Goal: Task Accomplishment & Management: Manage account settings

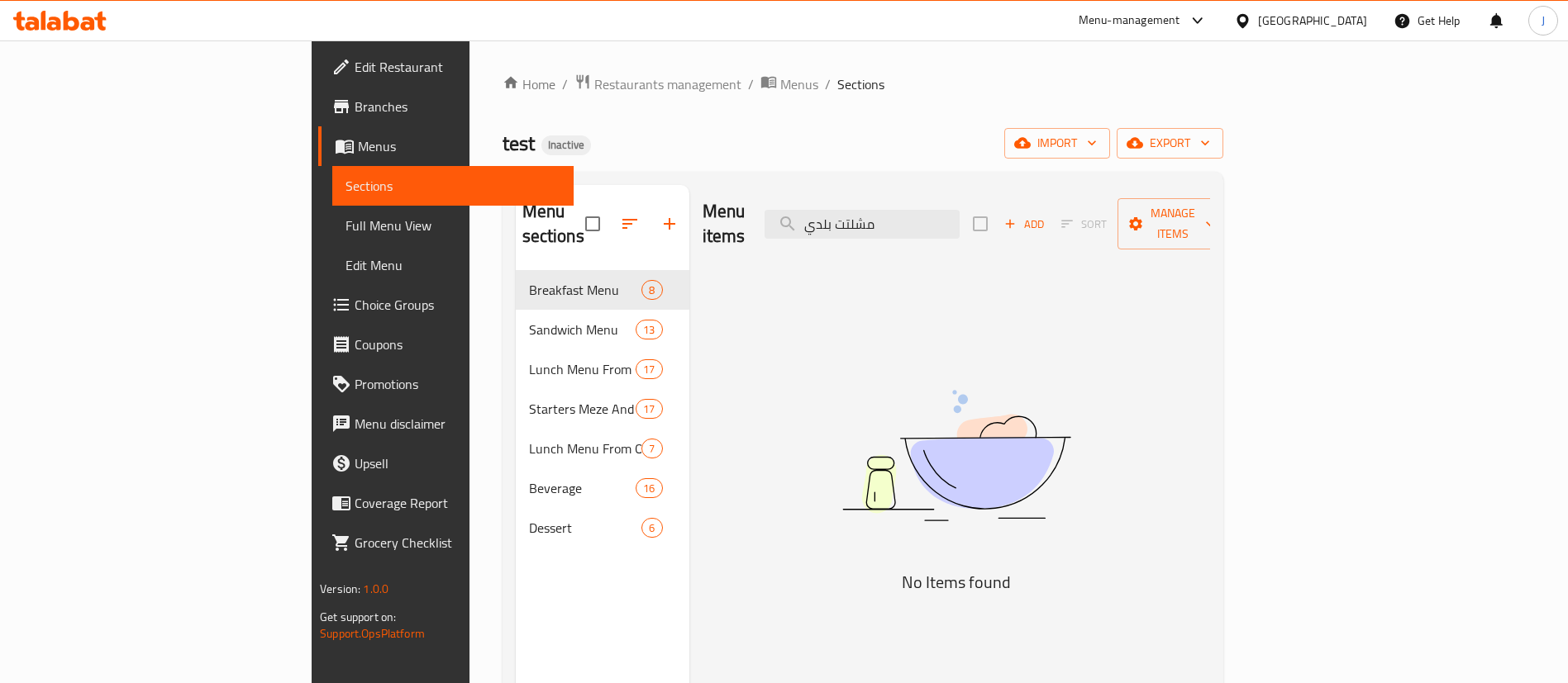
drag, startPoint x: 1339, startPoint y: 13, endPoint x: 1327, endPoint y: 21, distance: 14.4
click at [1339, 13] on div "[GEOGRAPHIC_DATA]" at bounding box center [1313, 20] width 109 height 18
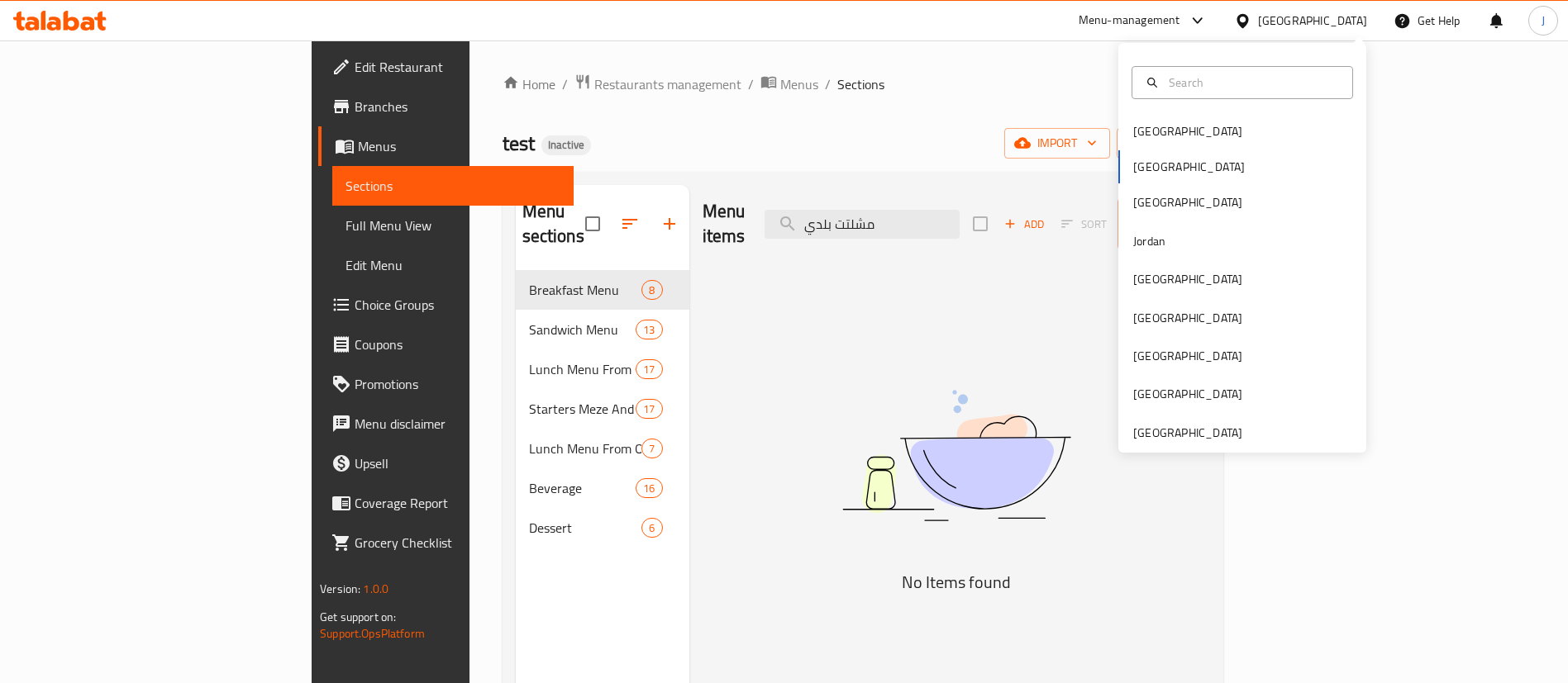
click at [1164, 443] on div "Bahrain Egypt Iraq Jordan Kuwait Oman Qatar Saudi Arabia United Arab Emirates" at bounding box center [1242, 247] width 248 height 409
click at [1165, 435] on div "[GEOGRAPHIC_DATA]" at bounding box center [1187, 433] width 109 height 18
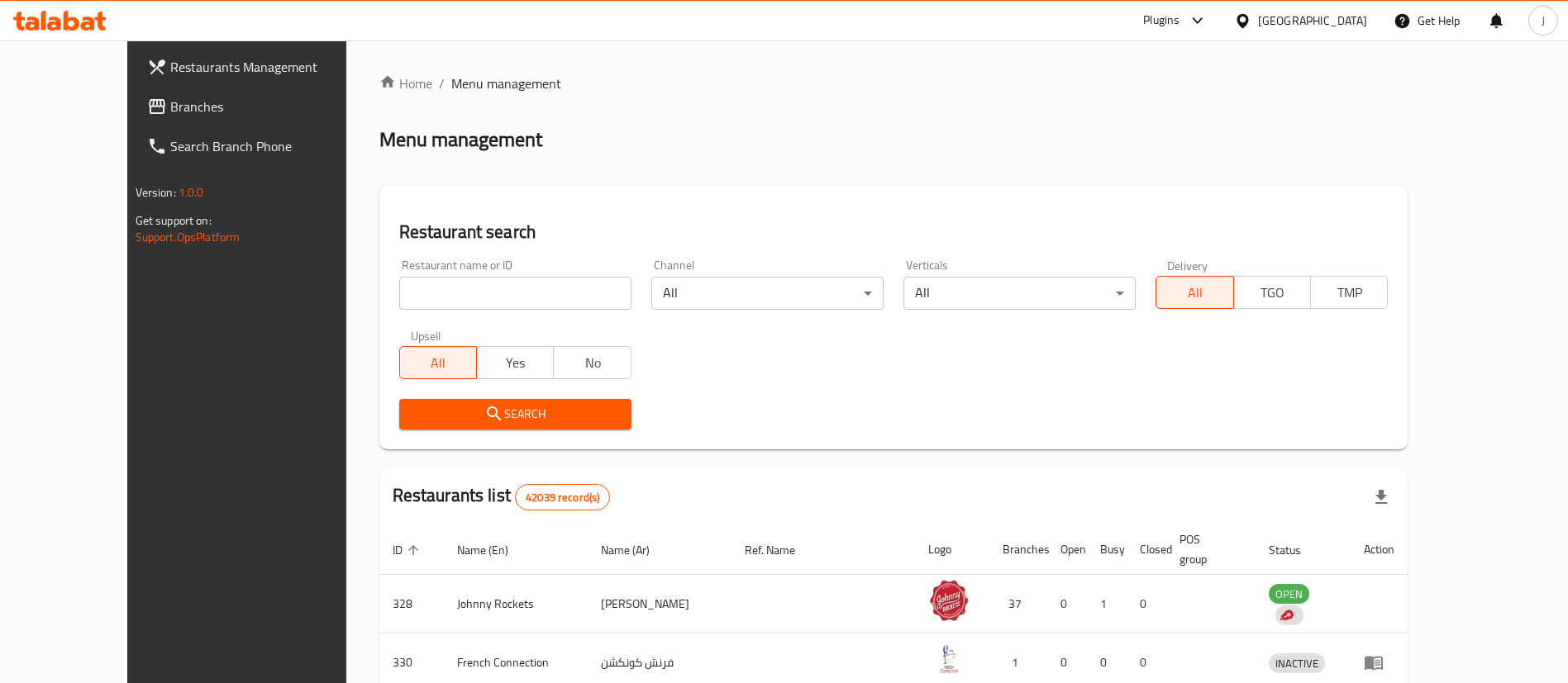
click at [170, 108] on span "Branches" at bounding box center [273, 106] width 206 height 20
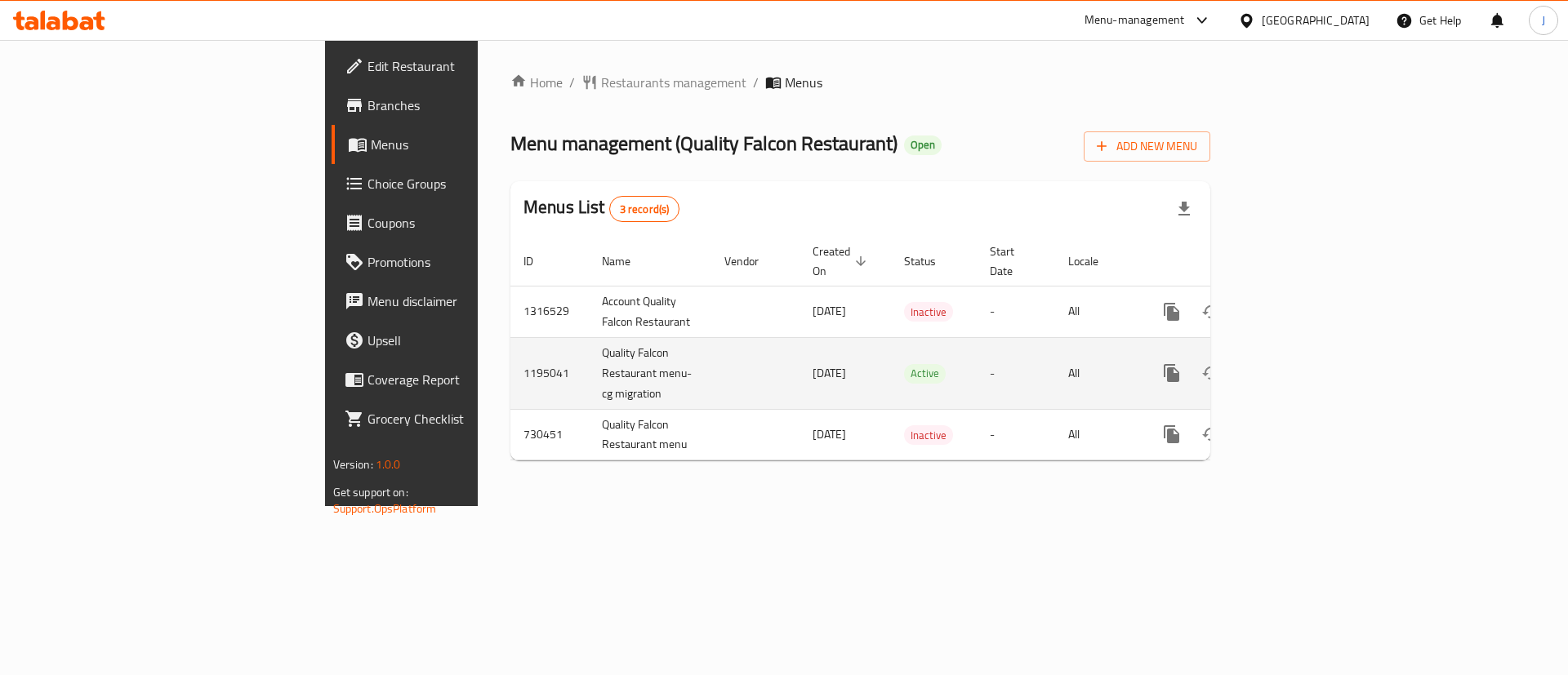
click at [1299, 363] on icon "enhanced table" at bounding box center [1289, 373] width 20 height 20
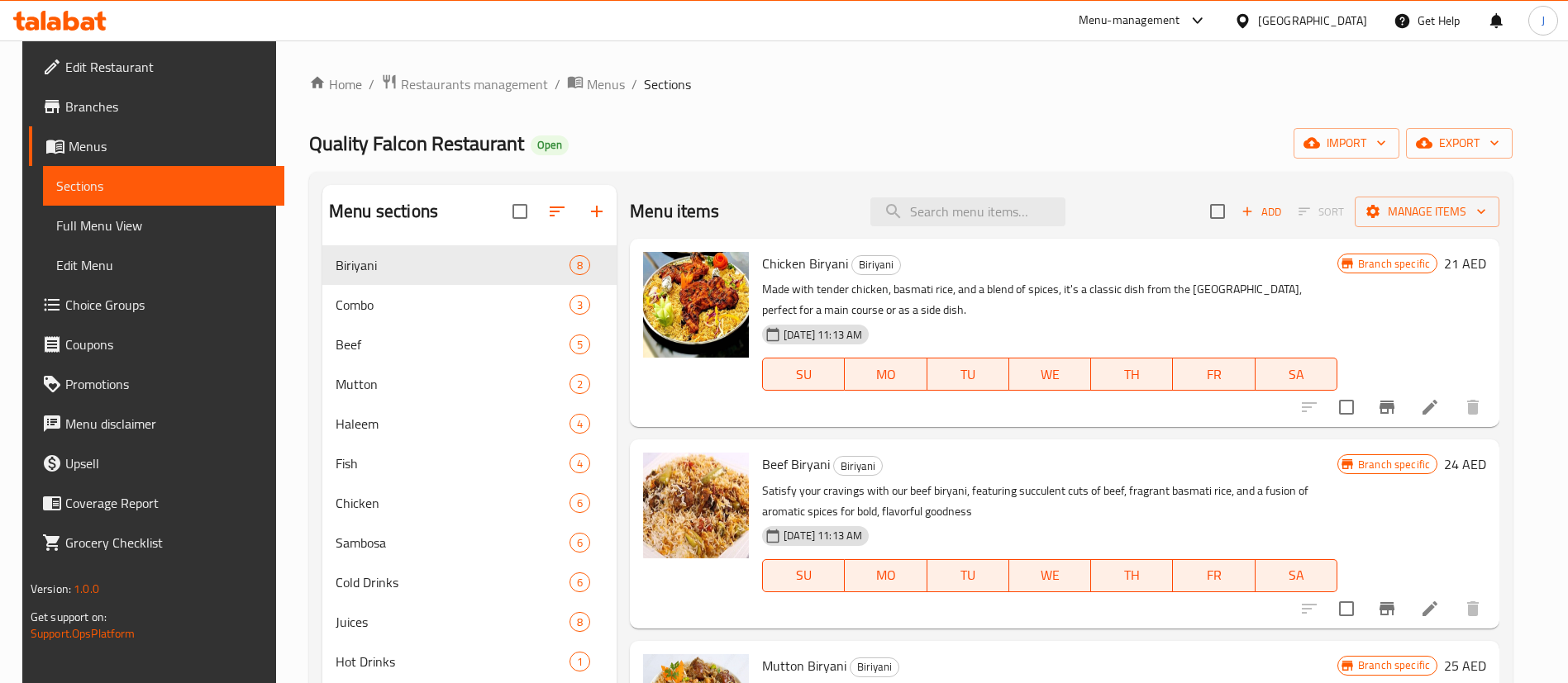
click at [114, 224] on span "Full Menu View" at bounding box center [163, 226] width 215 height 20
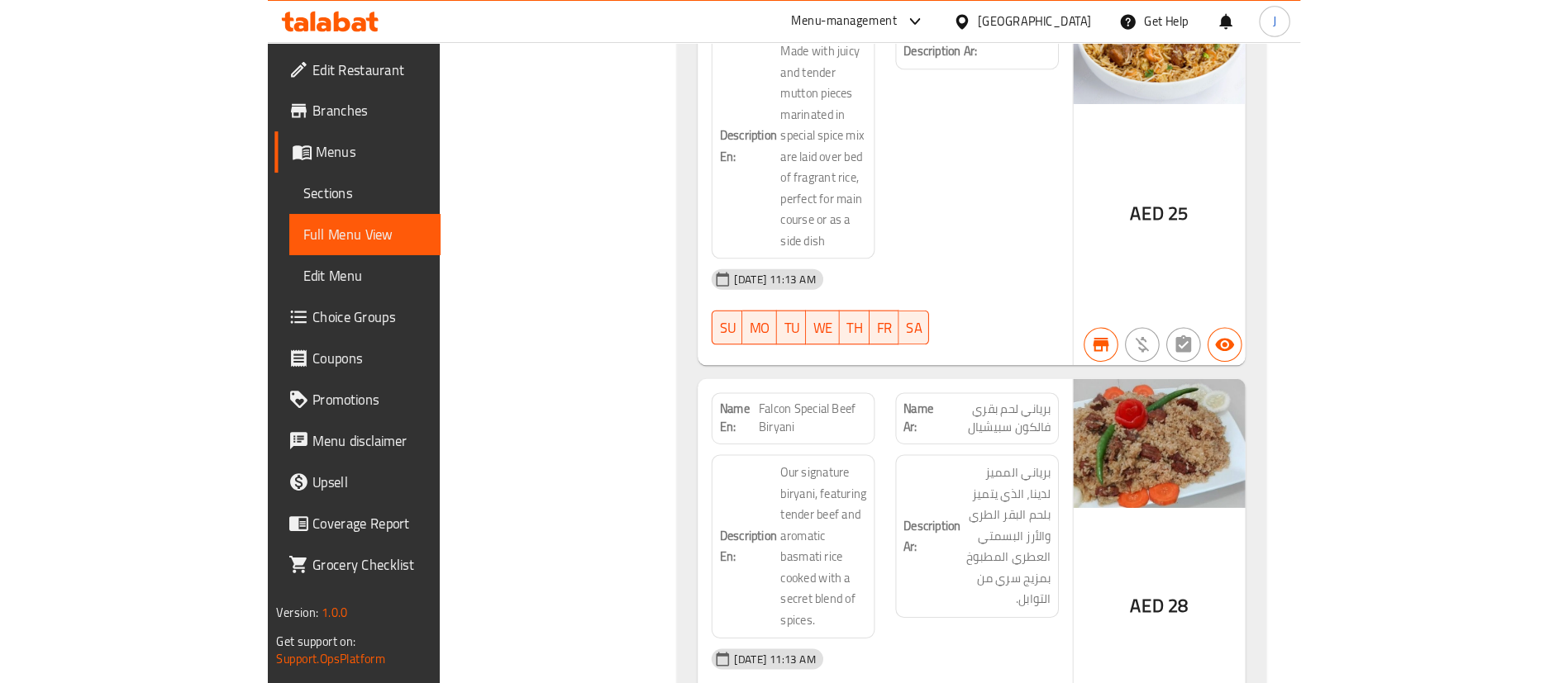
scroll to position [1363, 0]
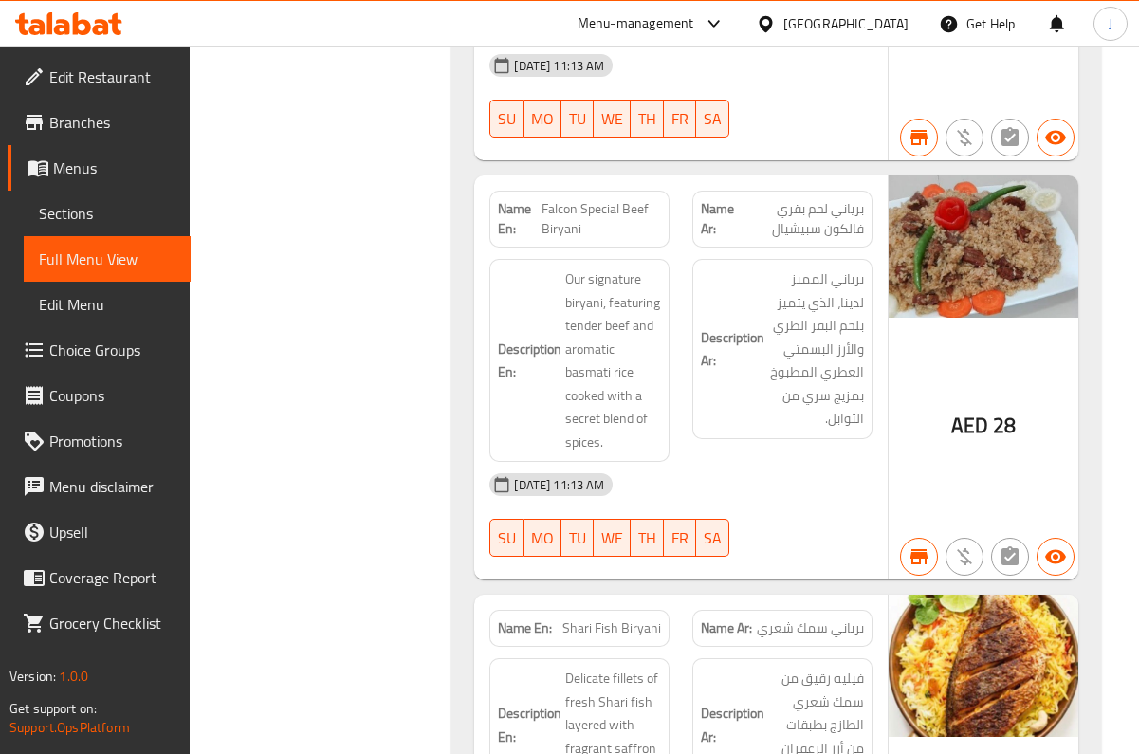
click at [875, 347] on div "Description Ar: برياني المميز لدينا، الذي يتميز بلحم البقر الطري والأرز البسمتي…" at bounding box center [782, 361] width 203 height 226
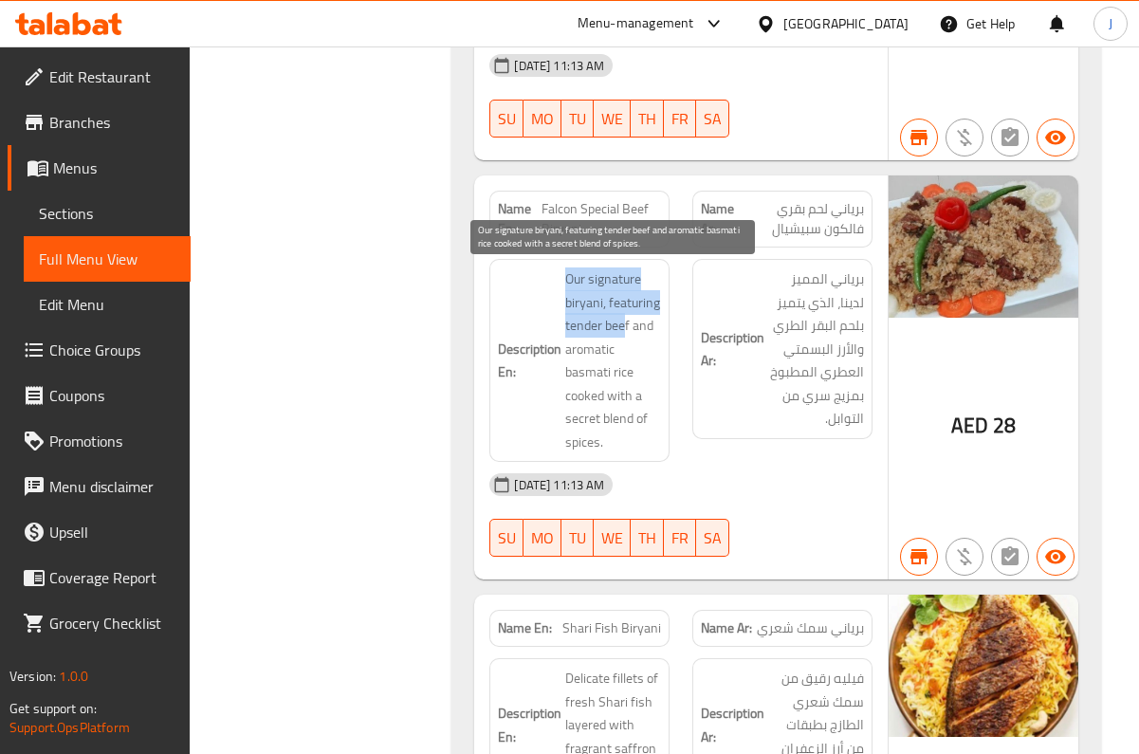
drag, startPoint x: 567, startPoint y: 280, endPoint x: 633, endPoint y: 321, distance: 77.1
click at [633, 321] on span "Our signature biryani, featuring tender beef and aromatic basmati rice cooked w…" at bounding box center [613, 360] width 96 height 186
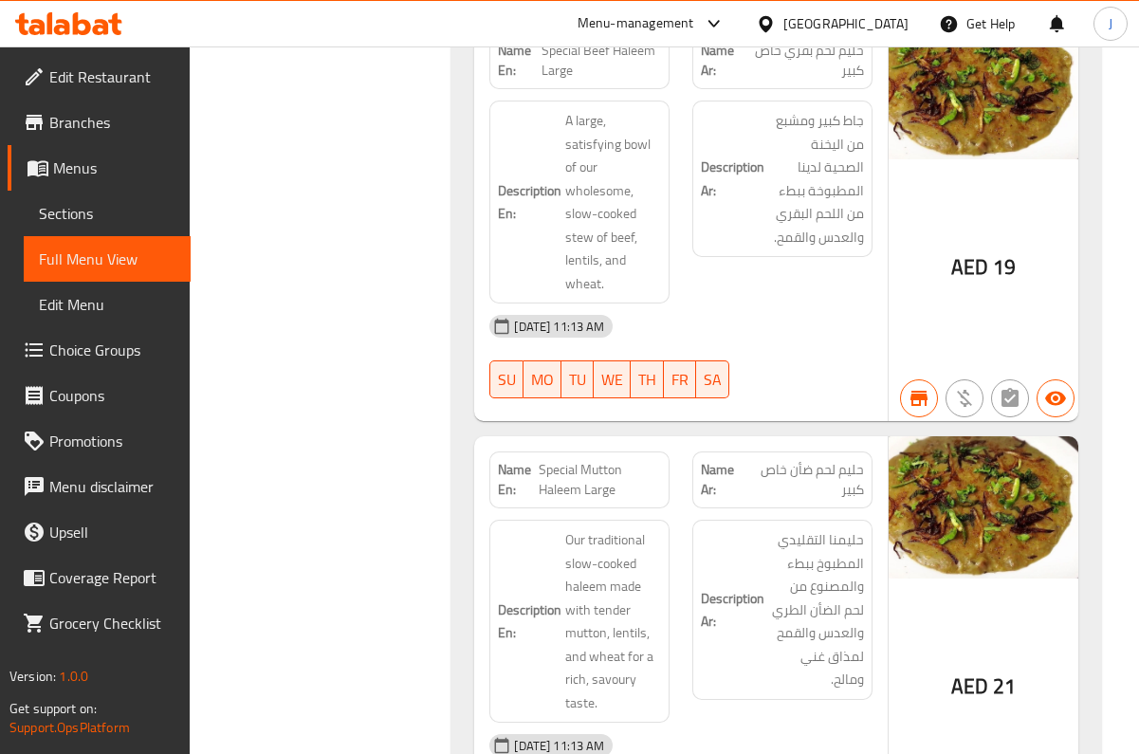
scroll to position [8143, 0]
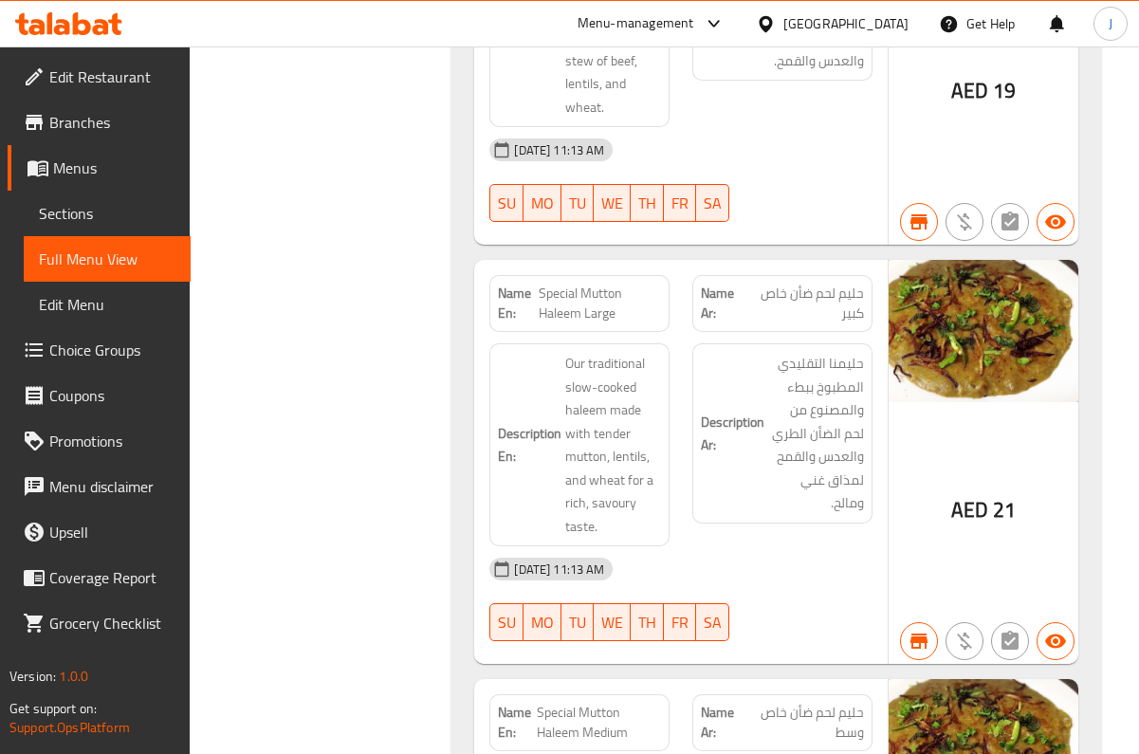
click at [553, 284] on span "Special Mutton Haleem Large" at bounding box center [600, 304] width 122 height 40
copy span "Special Mutton Haleem Large"
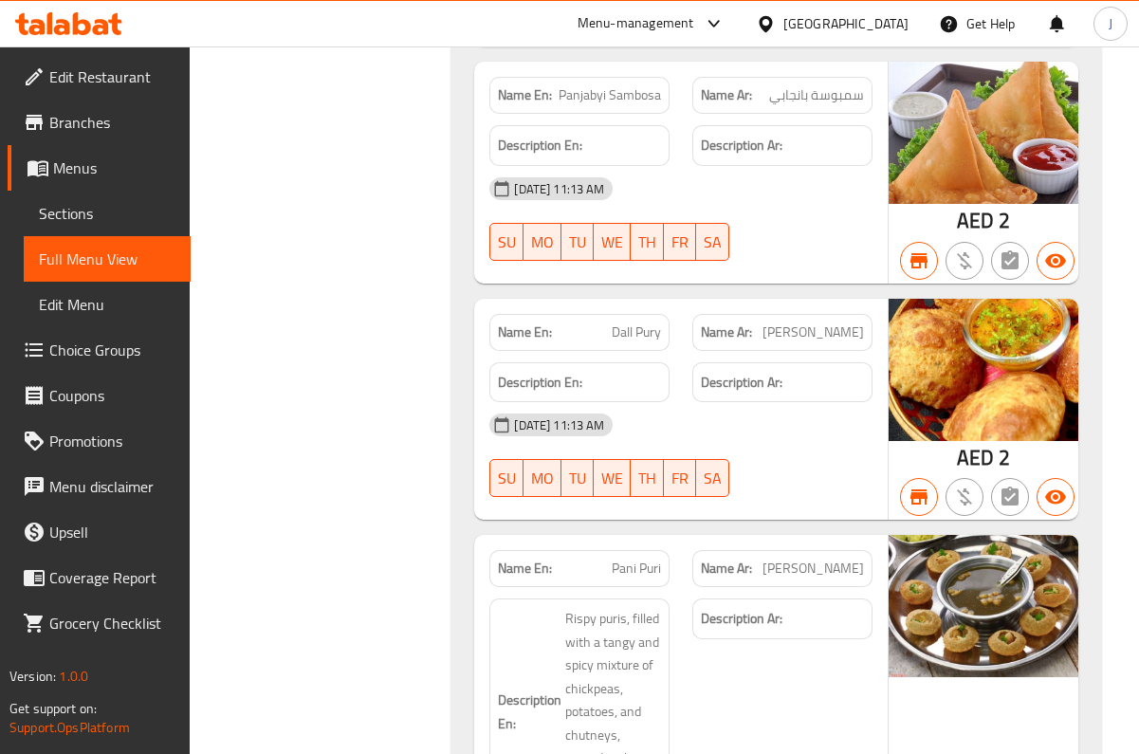
scroll to position [12912, 0]
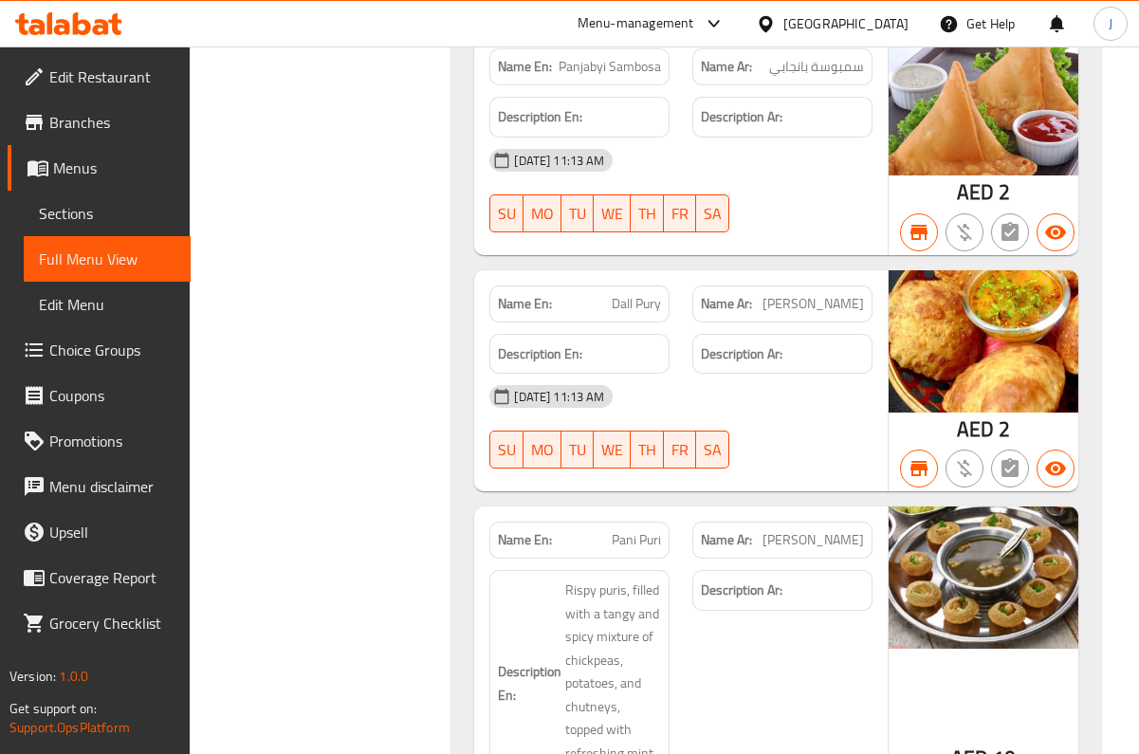
click at [623, 294] on span "Dall Pury" at bounding box center [636, 304] width 49 height 20
copy span "Dall Pury"
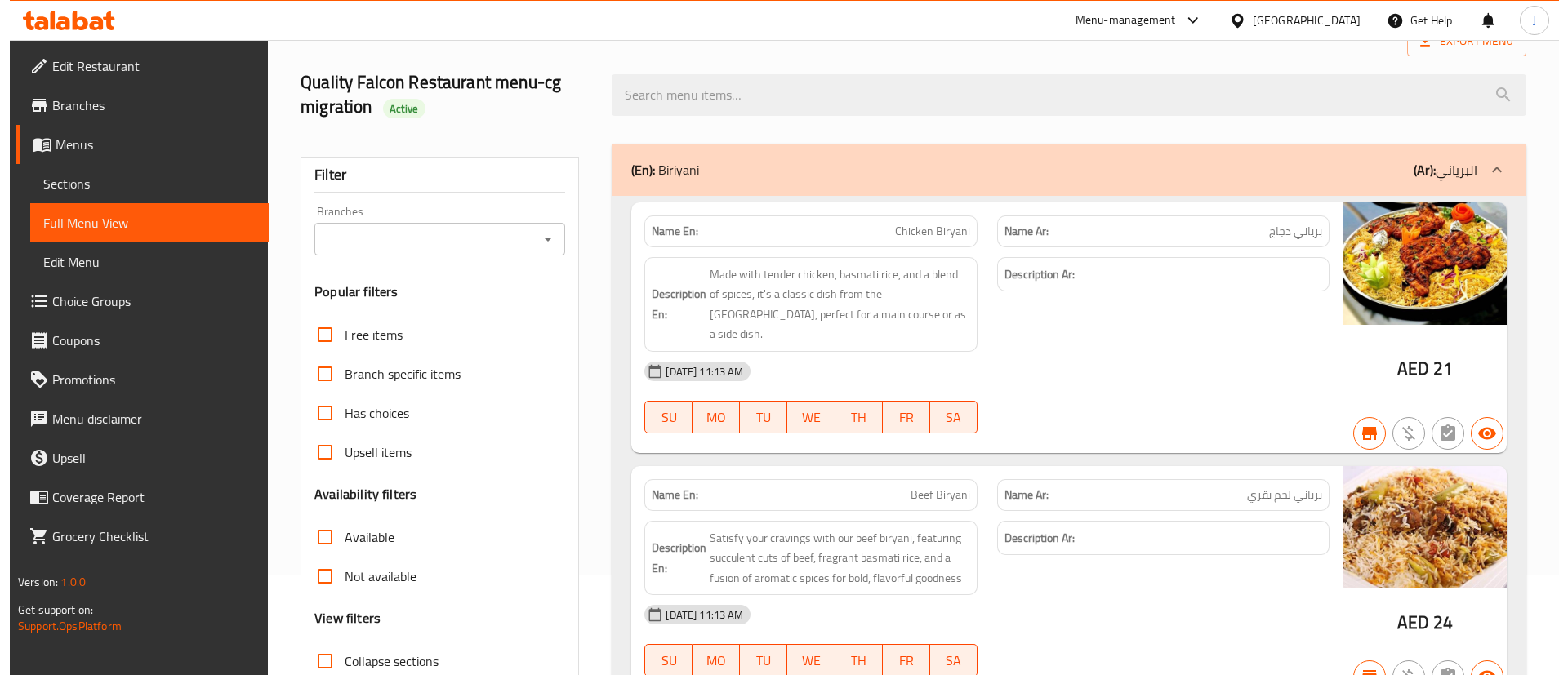
scroll to position [0, 0]
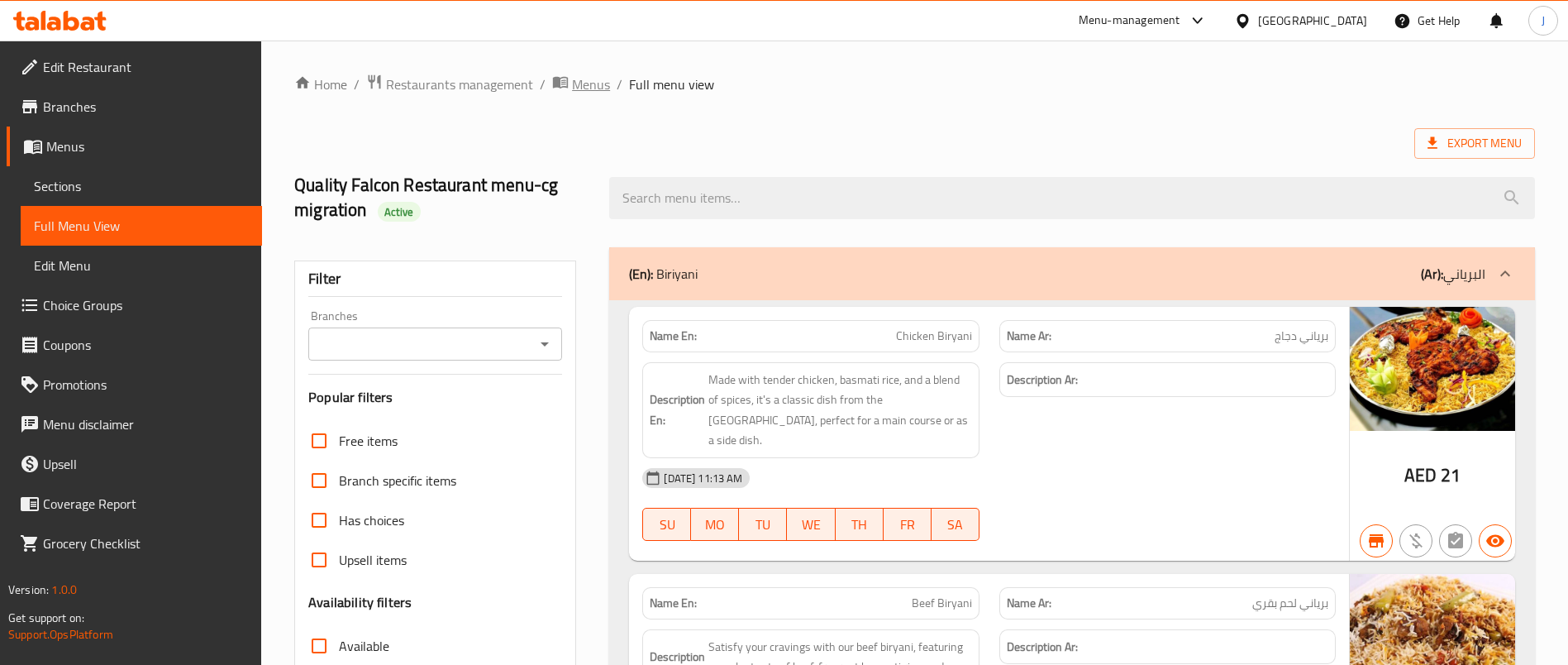
click at [577, 85] on span "Menus" at bounding box center [591, 84] width 38 height 20
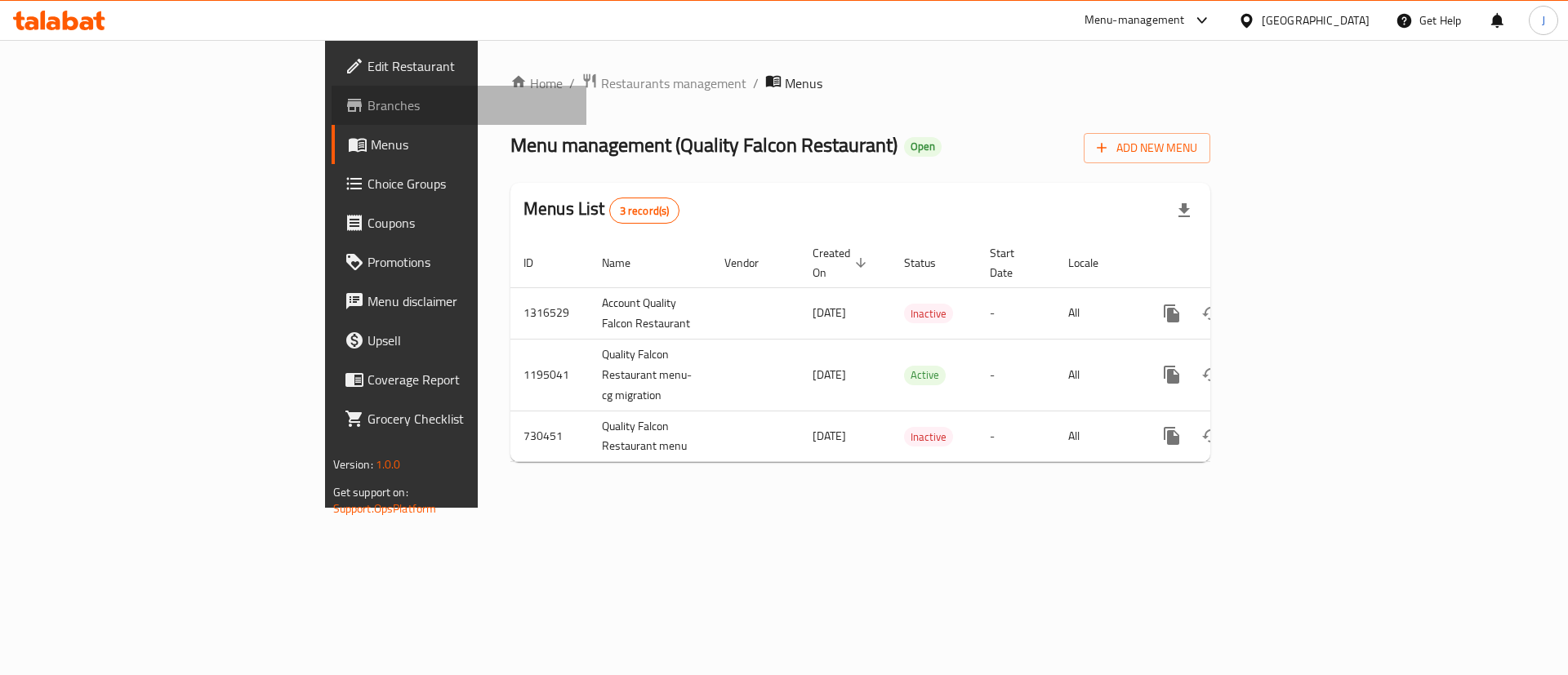
click at [368, 104] on span "Branches" at bounding box center [471, 105] width 207 height 20
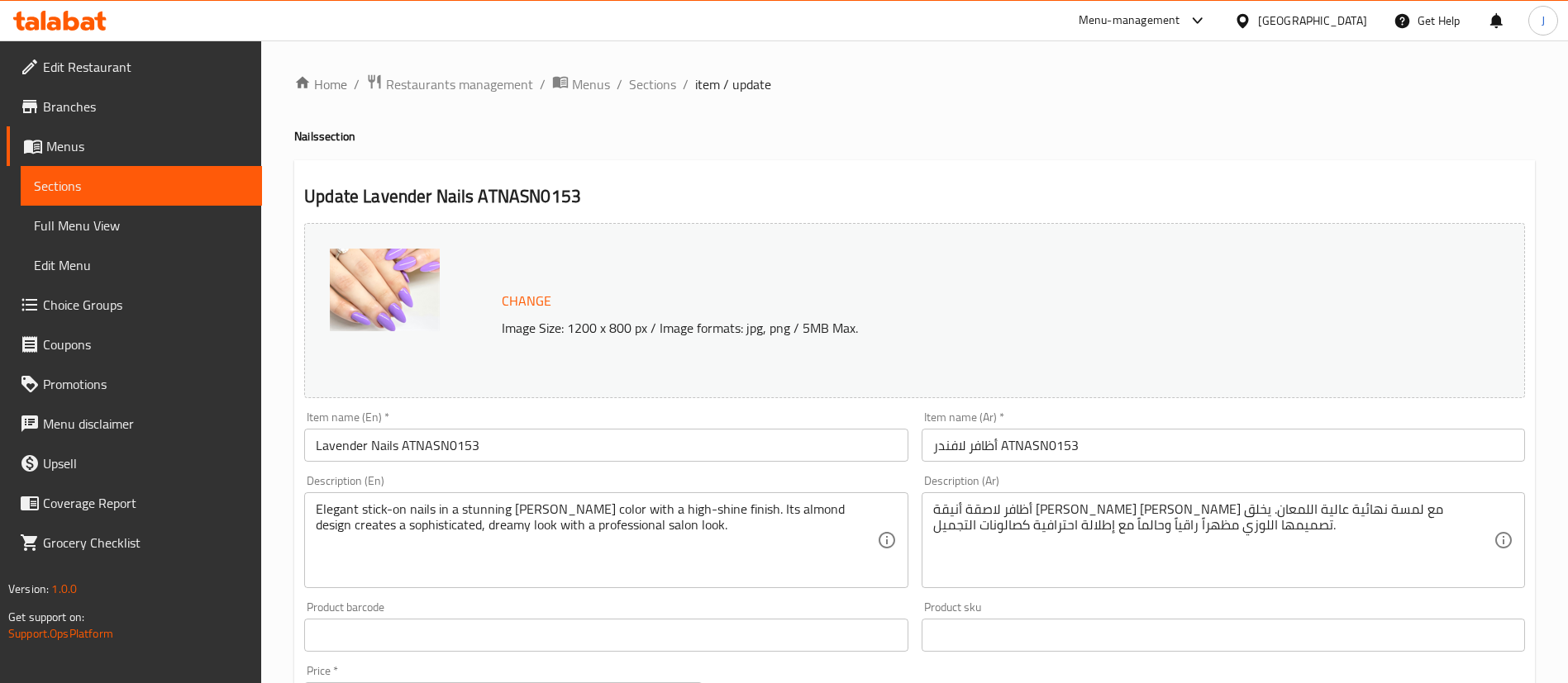
scroll to position [124, 0]
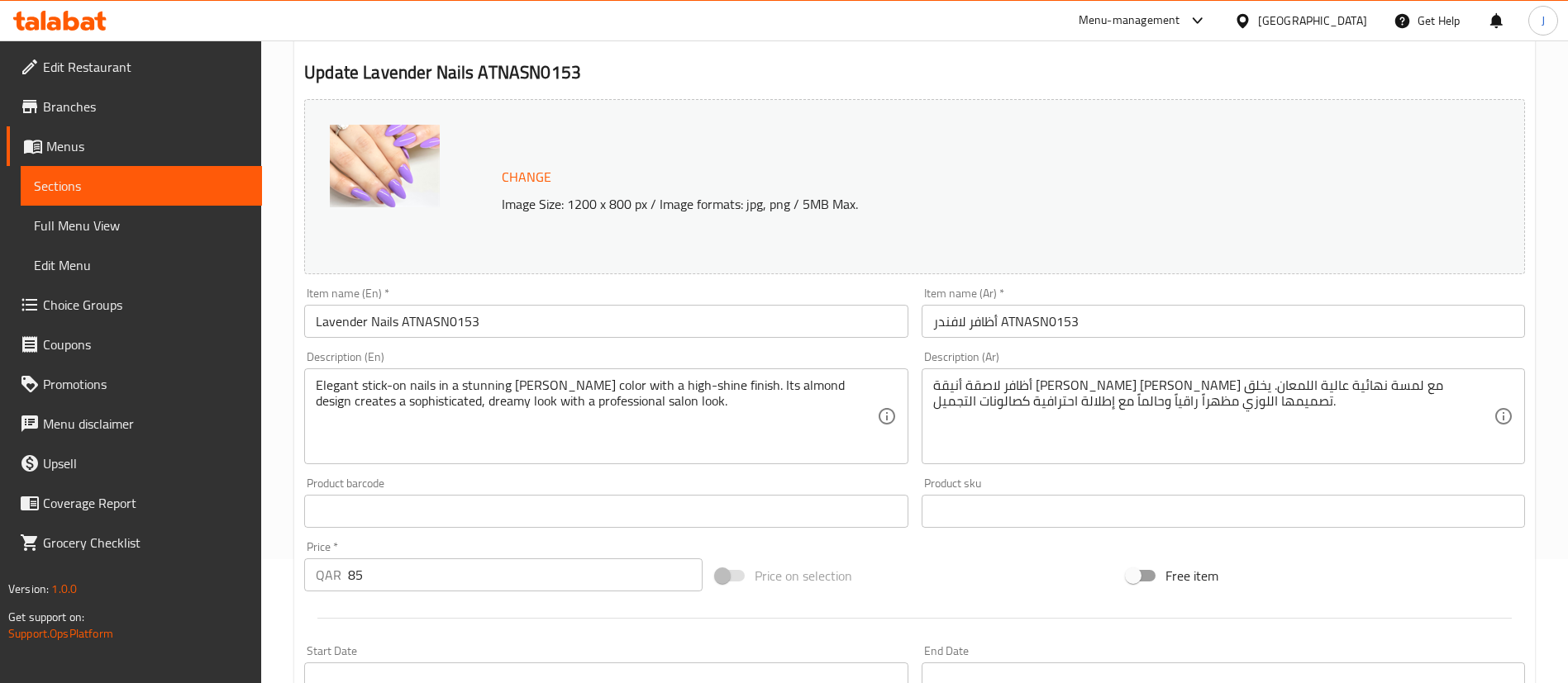
click at [1358, 20] on div "[GEOGRAPHIC_DATA]" at bounding box center [1313, 20] width 109 height 18
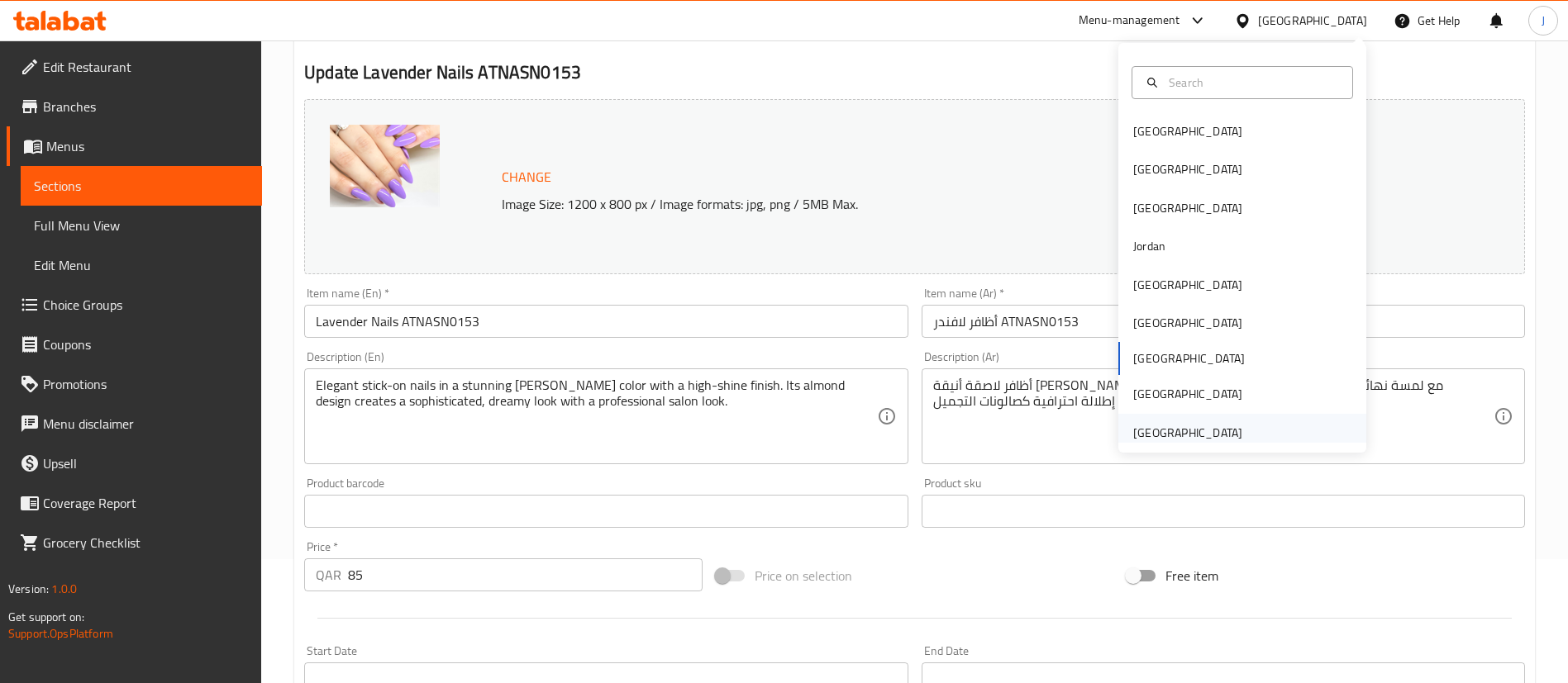
click at [1154, 424] on div "[GEOGRAPHIC_DATA]" at bounding box center [1187, 433] width 109 height 18
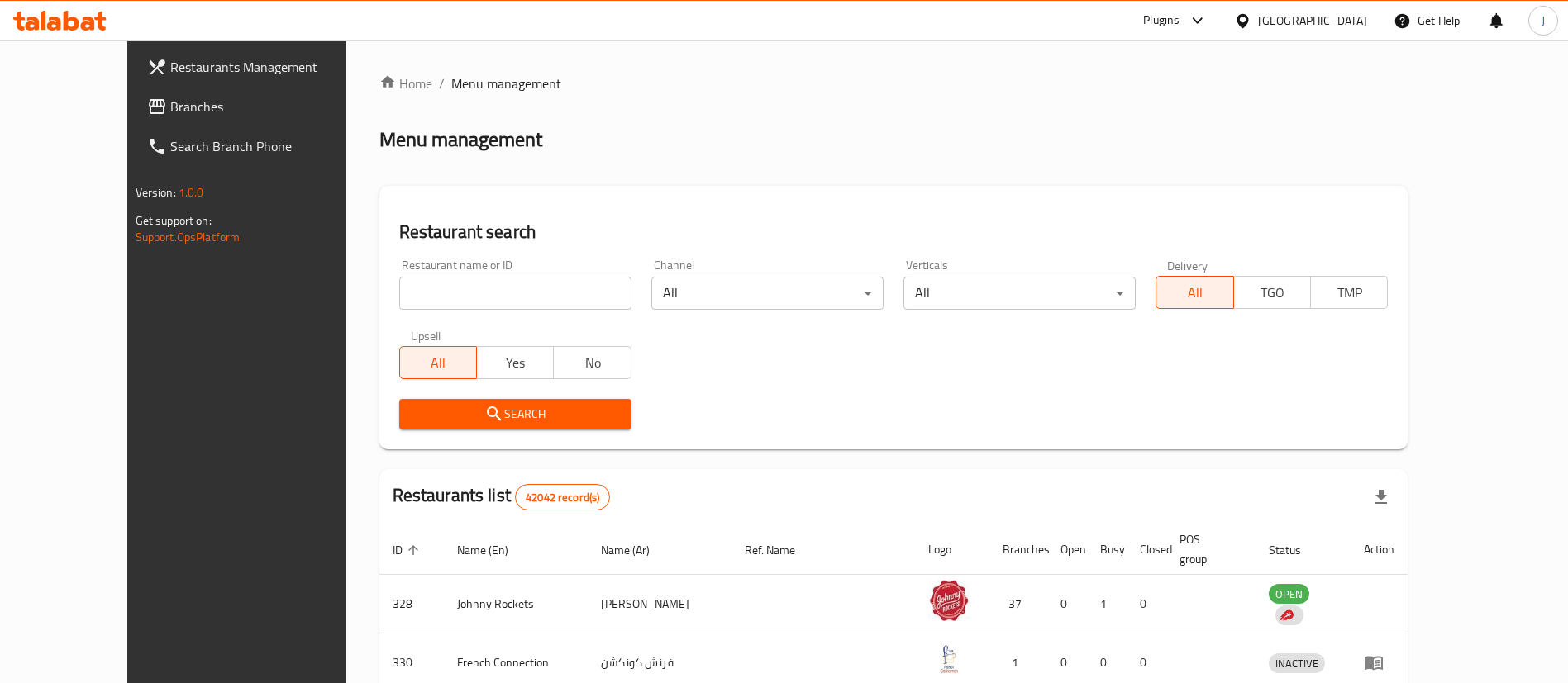
click at [410, 301] on input "search" at bounding box center [515, 294] width 233 height 33
paste input "Aura by [PERSON_NAME]"
type input "Aura by [PERSON_NAME]"
click button "Search" at bounding box center [515, 414] width 233 height 30
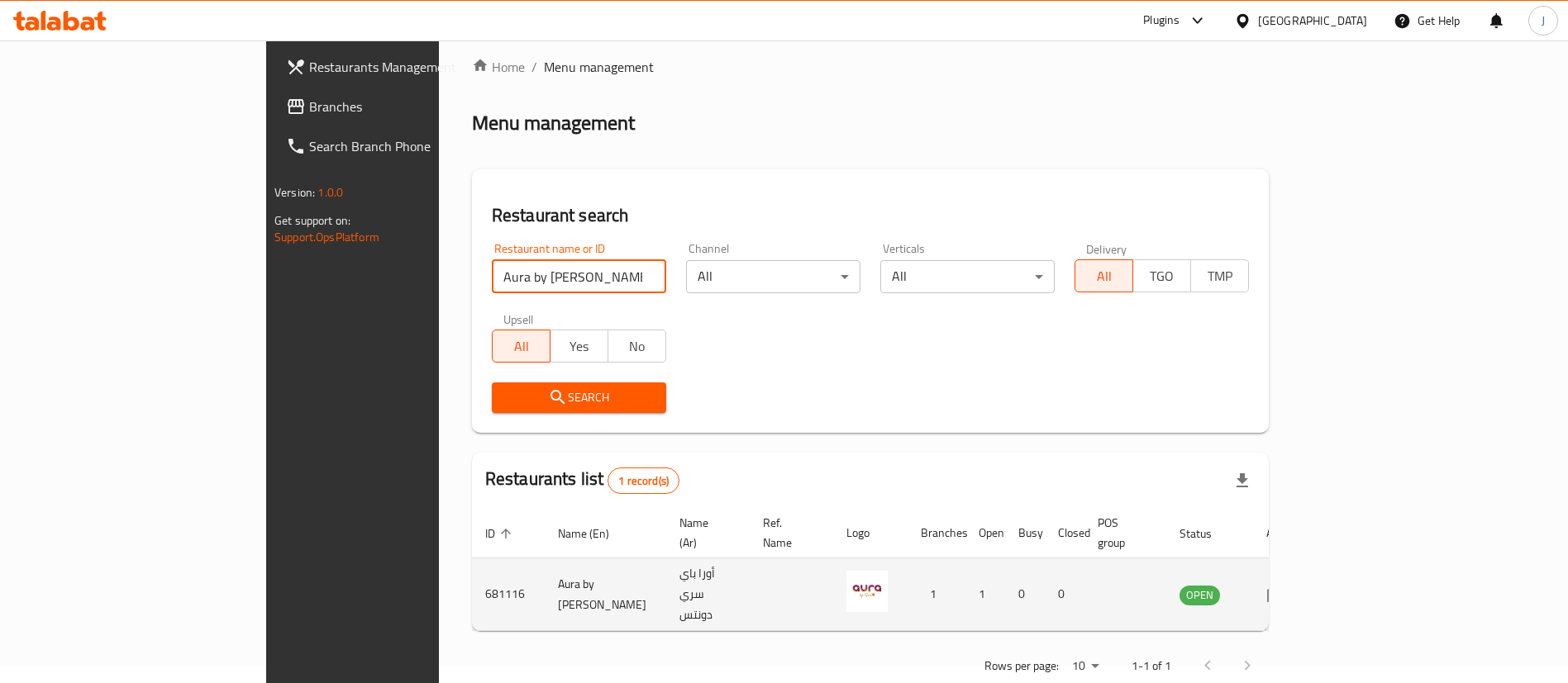
scroll to position [22, 0]
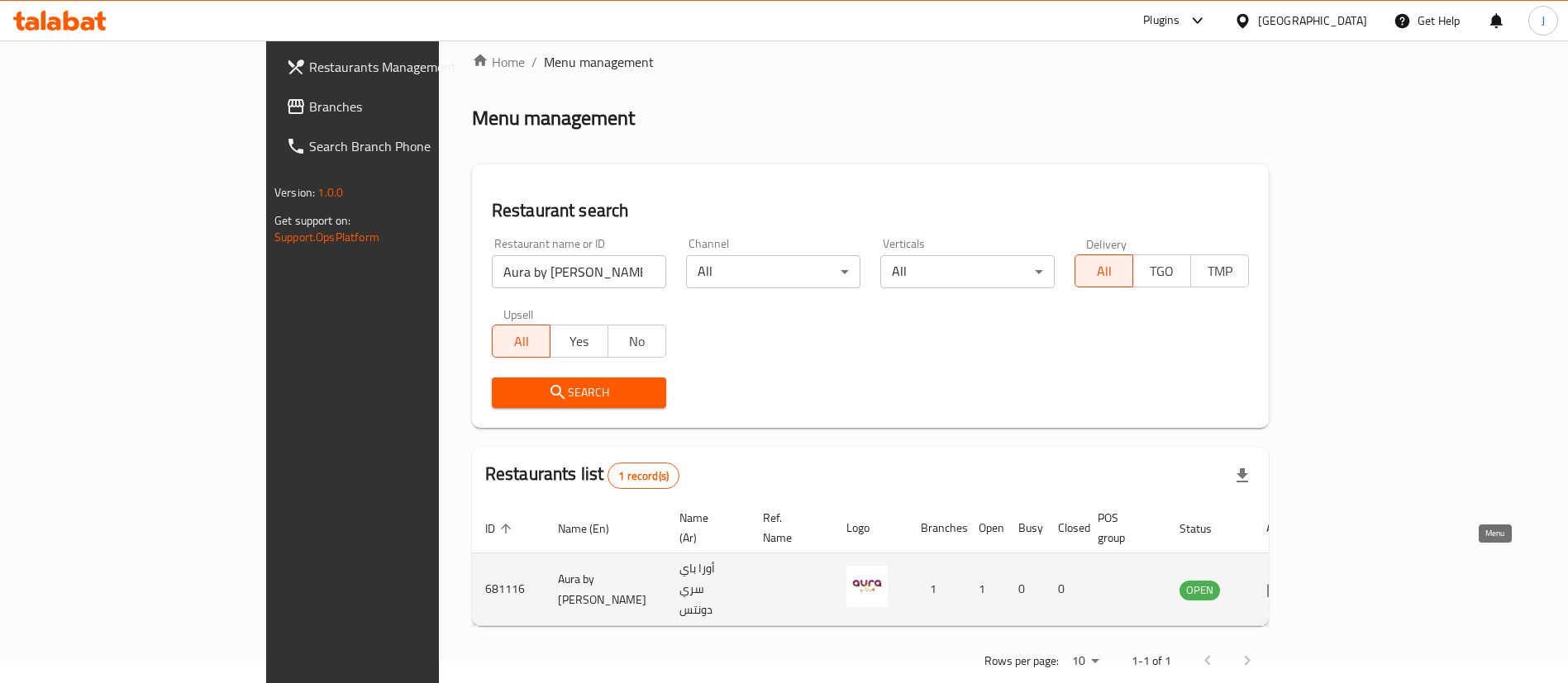
click at [1286, 584] on icon "enhanced table" at bounding box center [1276, 591] width 18 height 14
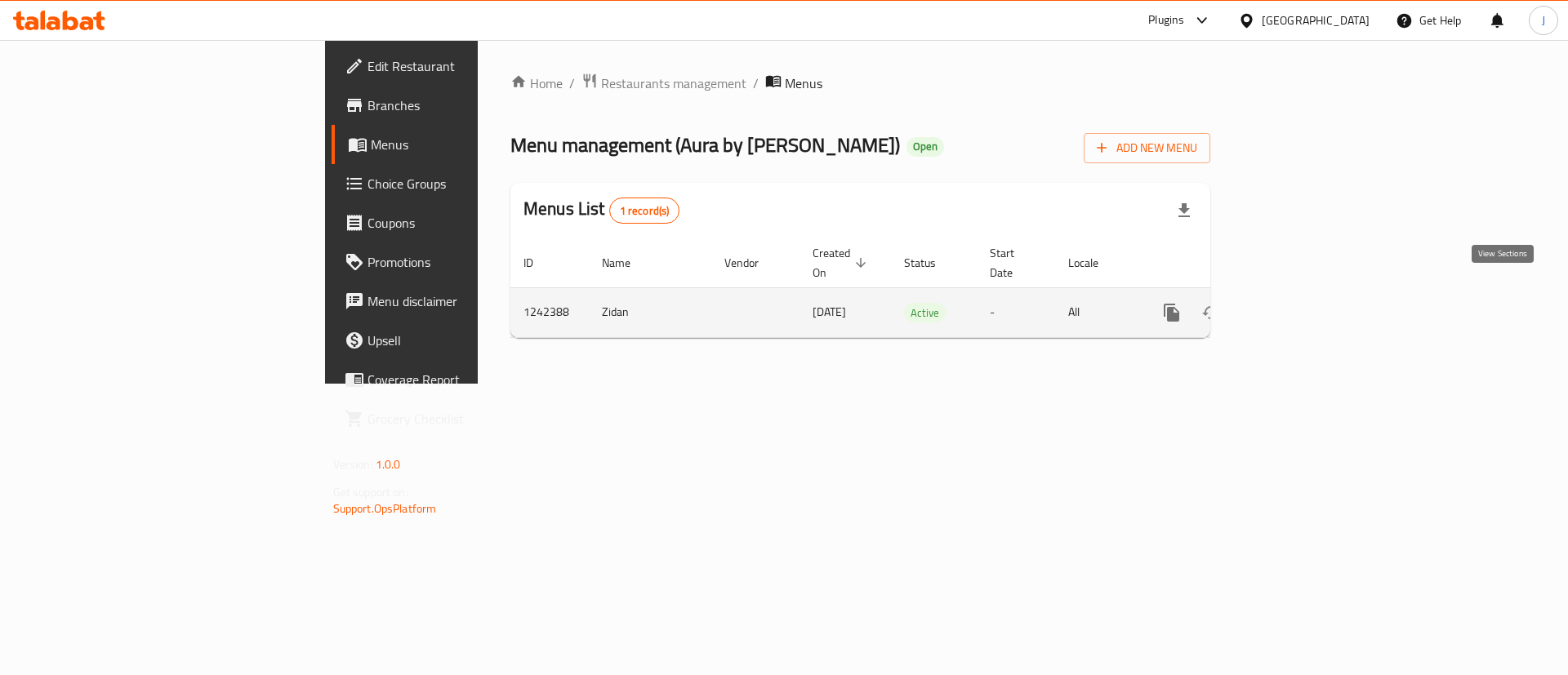
click at [1299, 303] on icon "enhanced table" at bounding box center [1289, 313] width 20 height 20
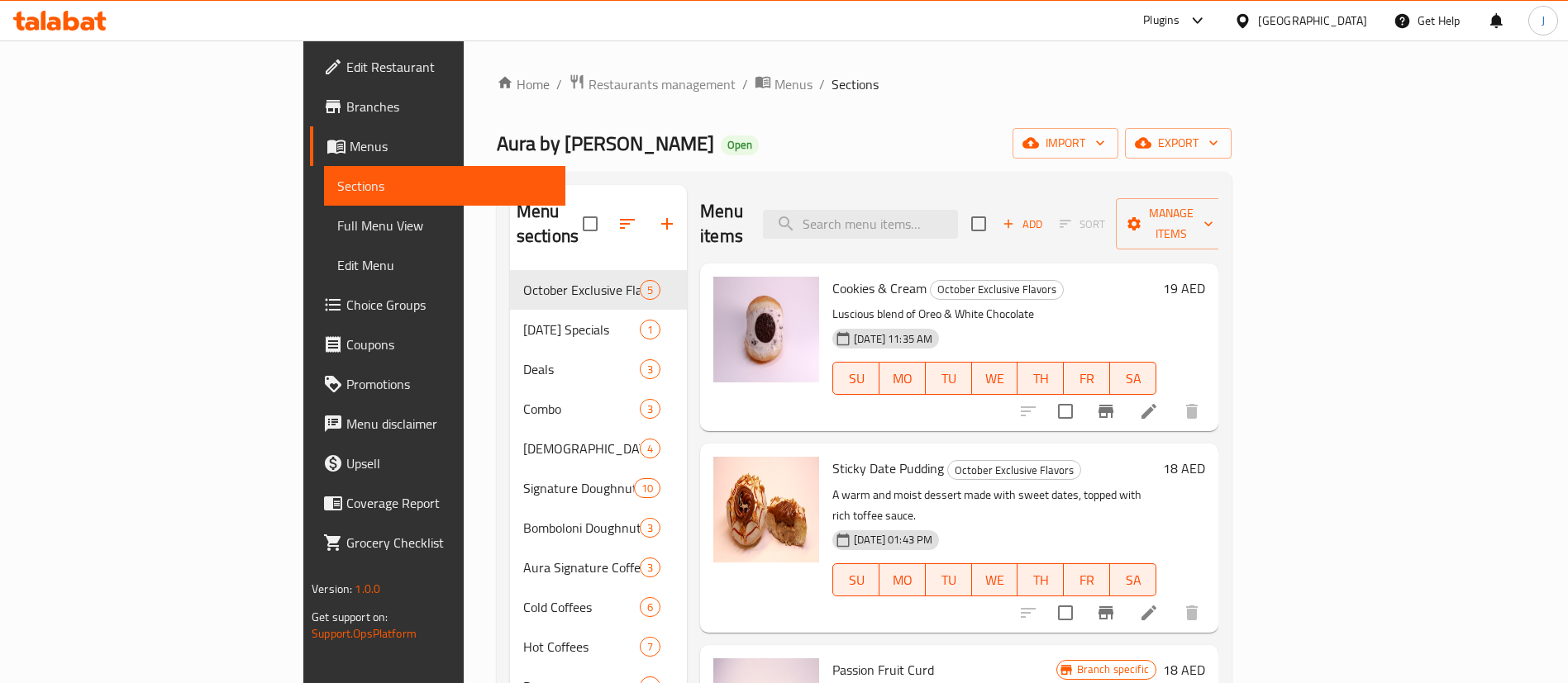
click at [337, 223] on span "Full Menu View" at bounding box center [445, 226] width 215 height 20
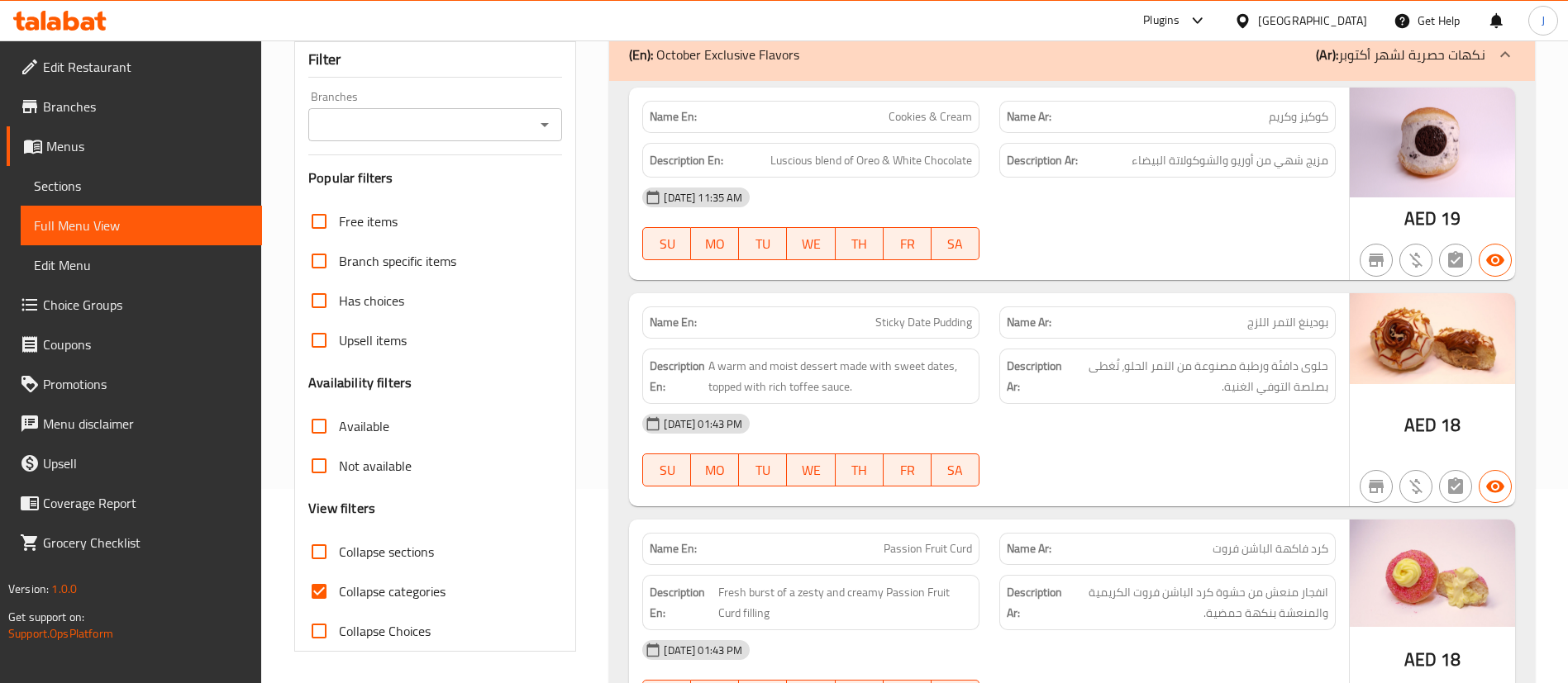
scroll to position [248, 0]
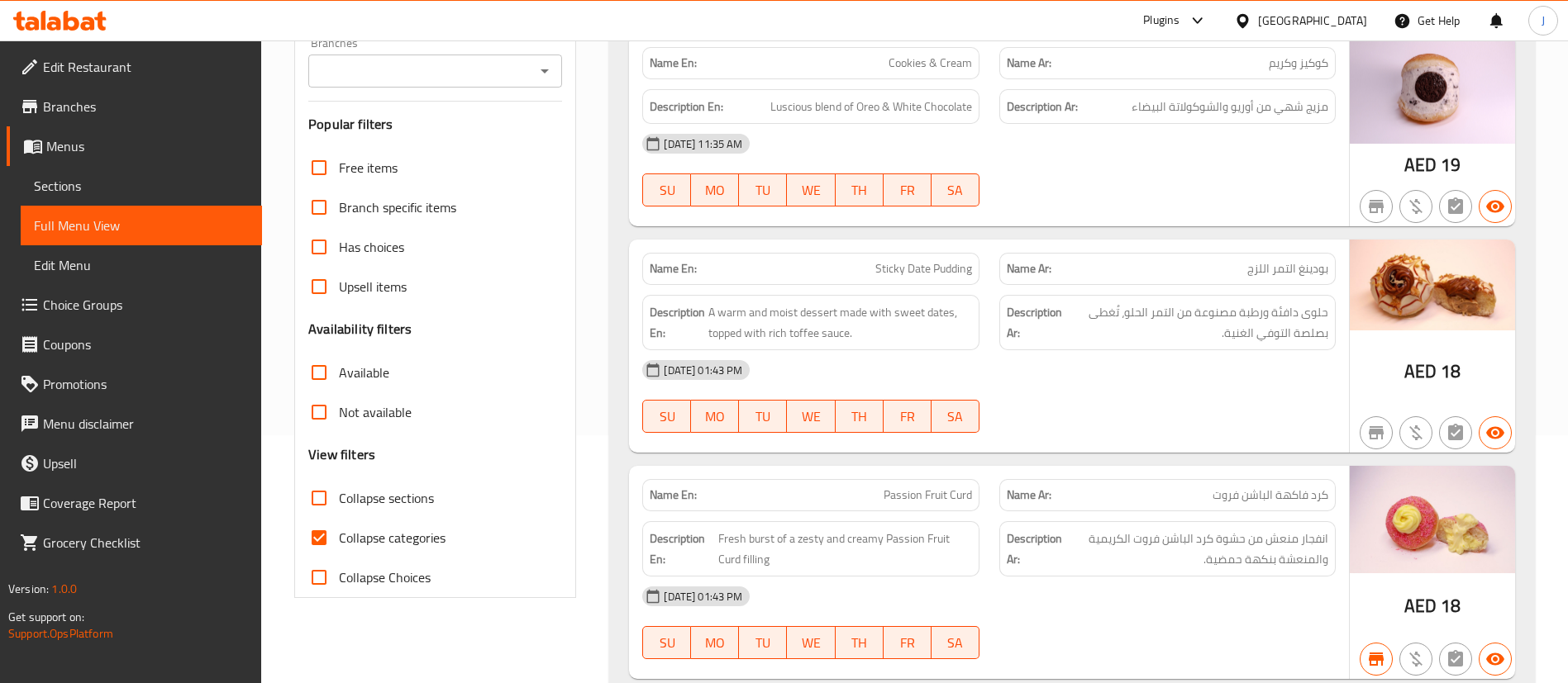
click at [313, 493] on input "Collapse sections" at bounding box center [319, 498] width 40 height 40
checkbox input "true"
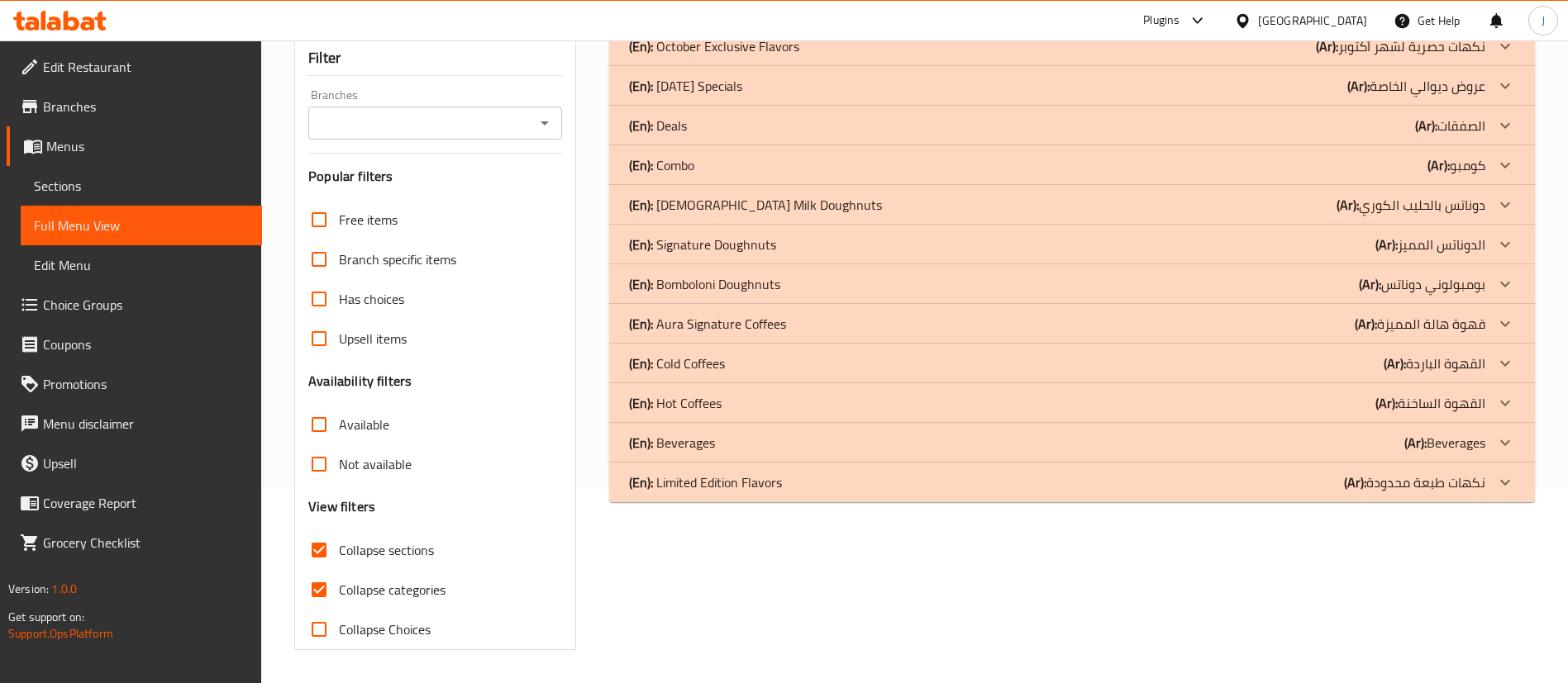
scroll to position [196, 0]
click at [703, 119] on div "(En): Deals (Ar): الصفقات" at bounding box center [1057, 125] width 857 height 20
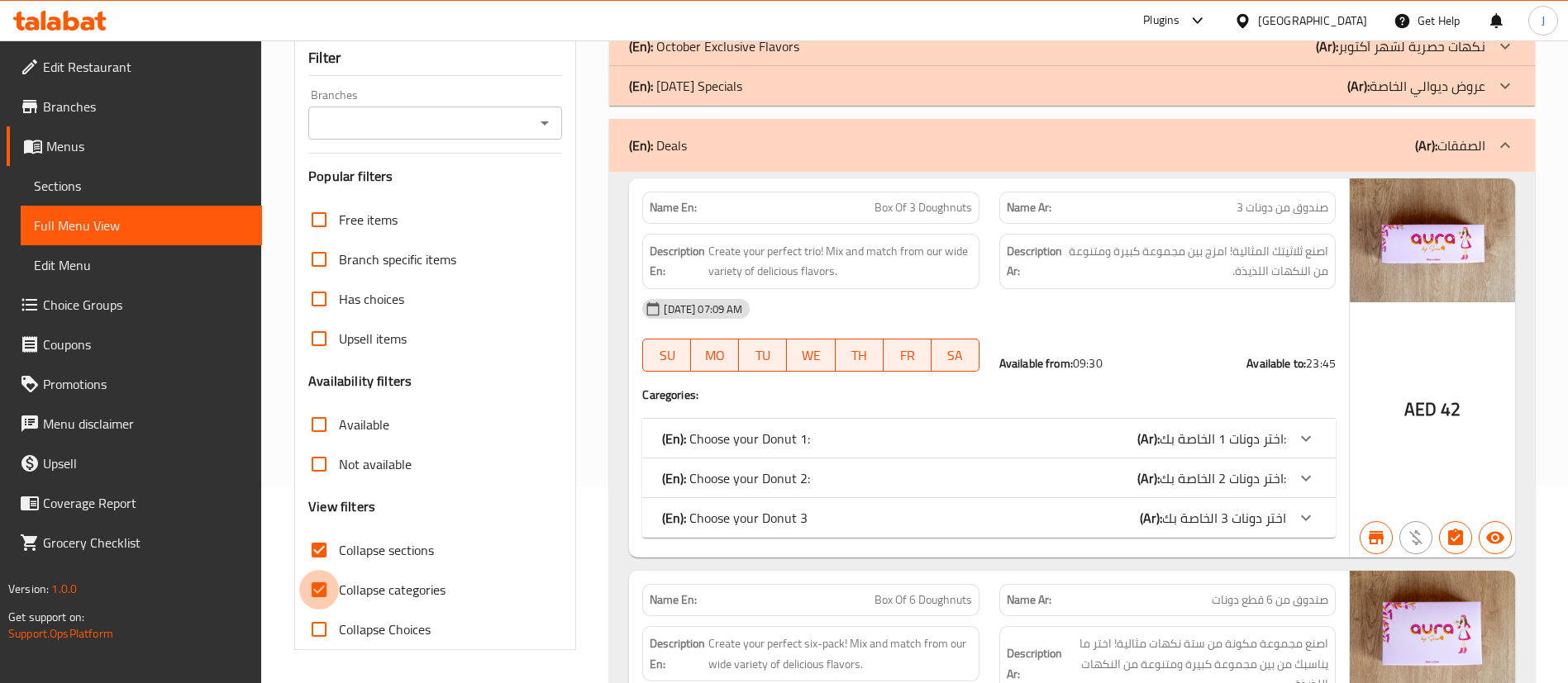
click at [322, 585] on input "Collapse categories" at bounding box center [319, 590] width 40 height 40
checkbox input "false"
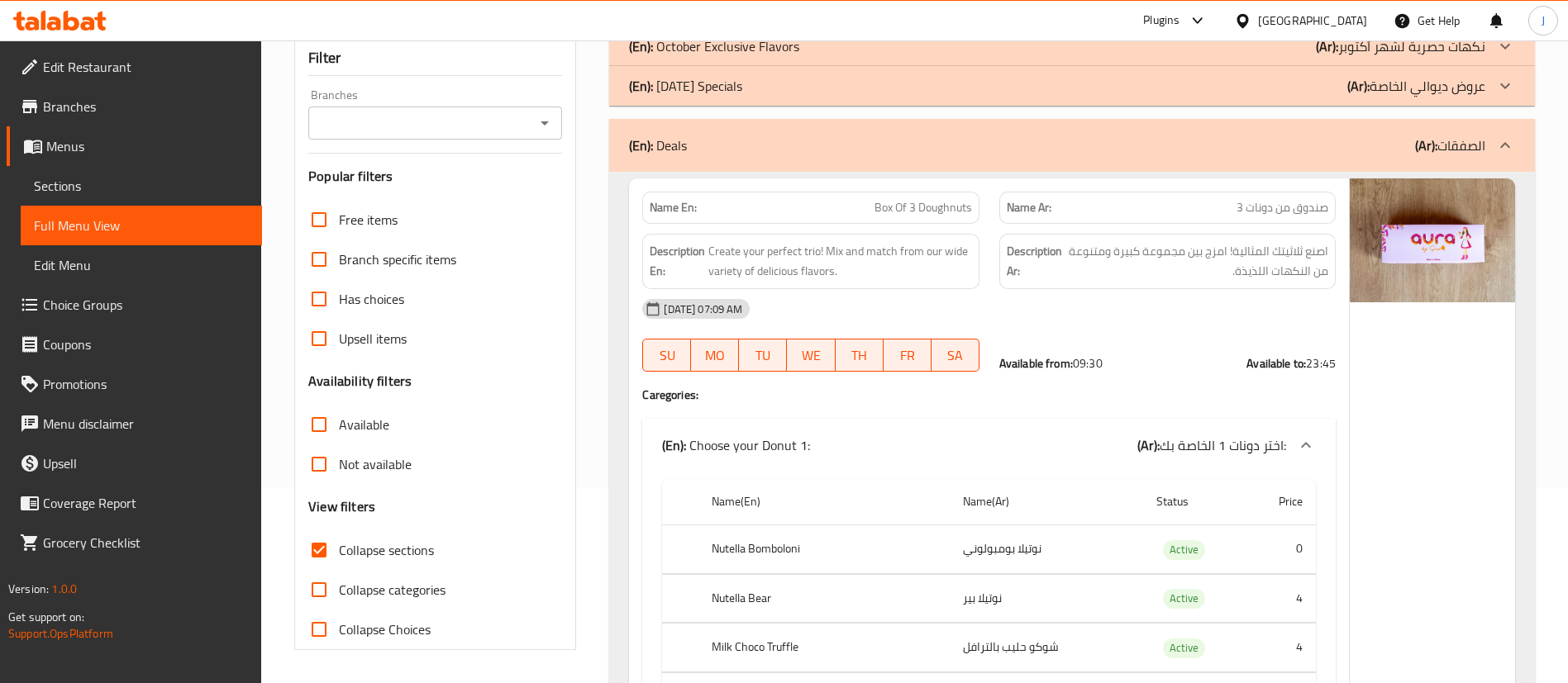
scroll to position [1140, 0]
